Goal: Task Accomplishment & Management: Use online tool/utility

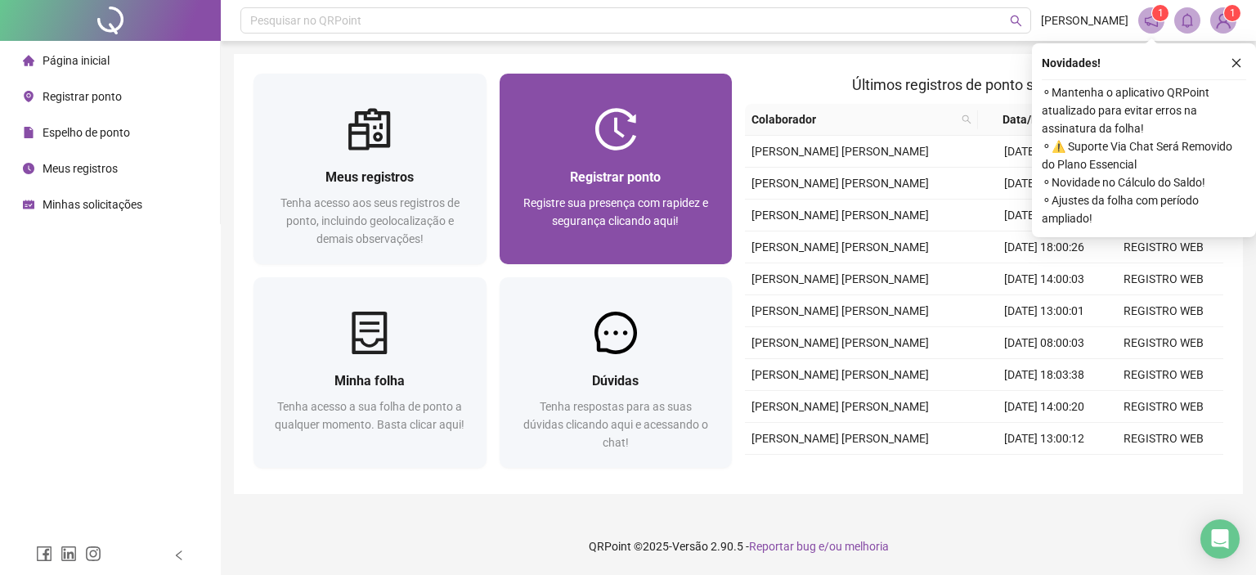
click at [608, 198] on span "Registre sua presença com rapidez e segurança clicando aqui!" at bounding box center [615, 211] width 185 height 31
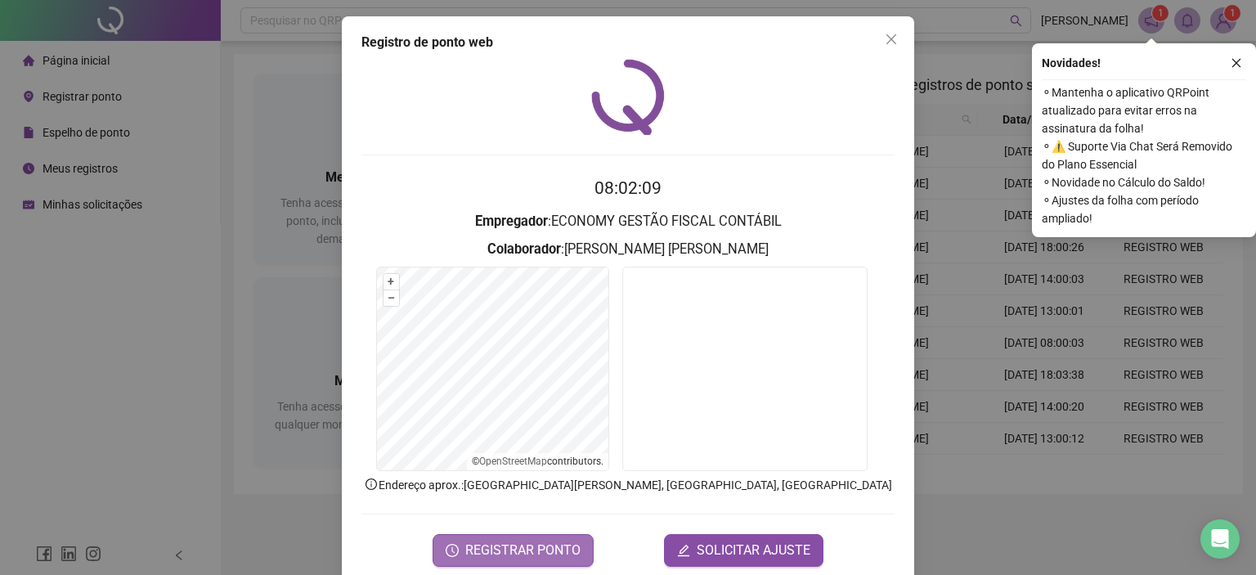
click at [526, 552] on span "REGISTRAR PONTO" at bounding box center [522, 550] width 115 height 20
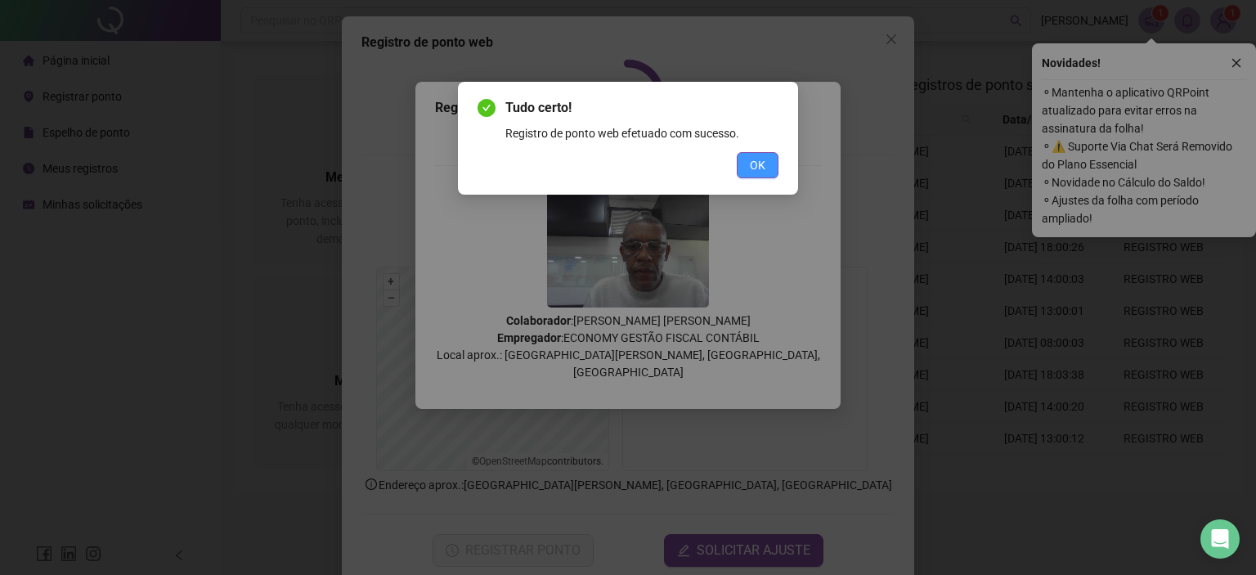
click at [755, 154] on button "OK" at bounding box center [758, 165] width 42 height 26
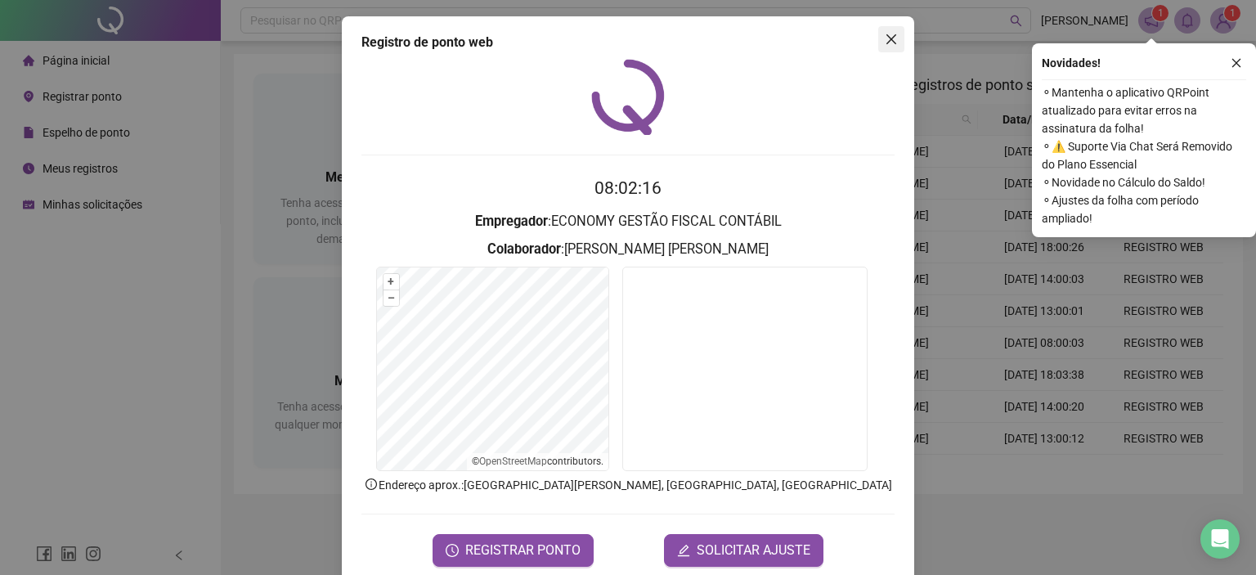
click at [885, 42] on icon "close" at bounding box center [891, 39] width 13 height 13
